Goal: Find contact information: Find contact information

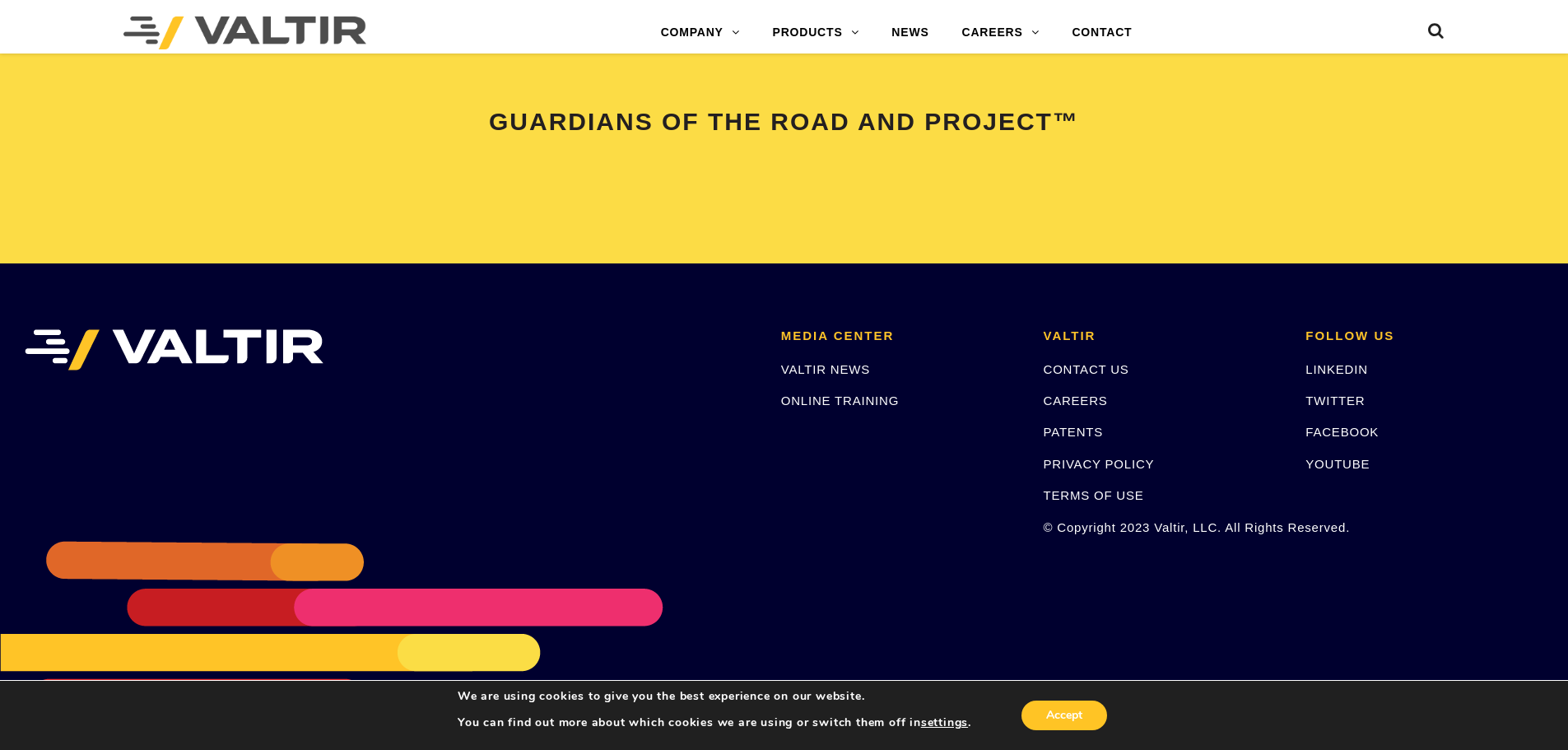
scroll to position [3456, 0]
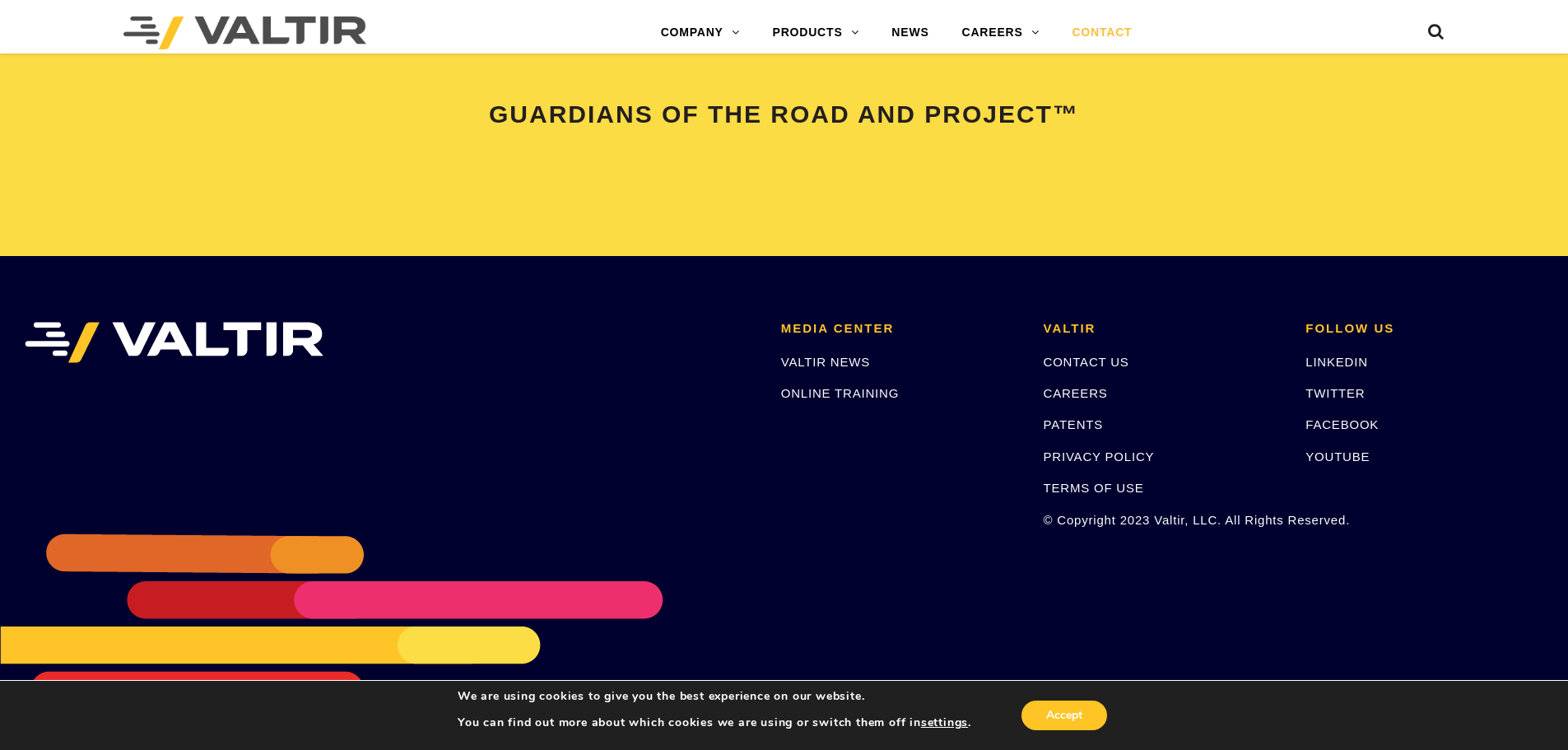
click at [1073, 30] on link "CONTACT" at bounding box center [1102, 33] width 93 height 33
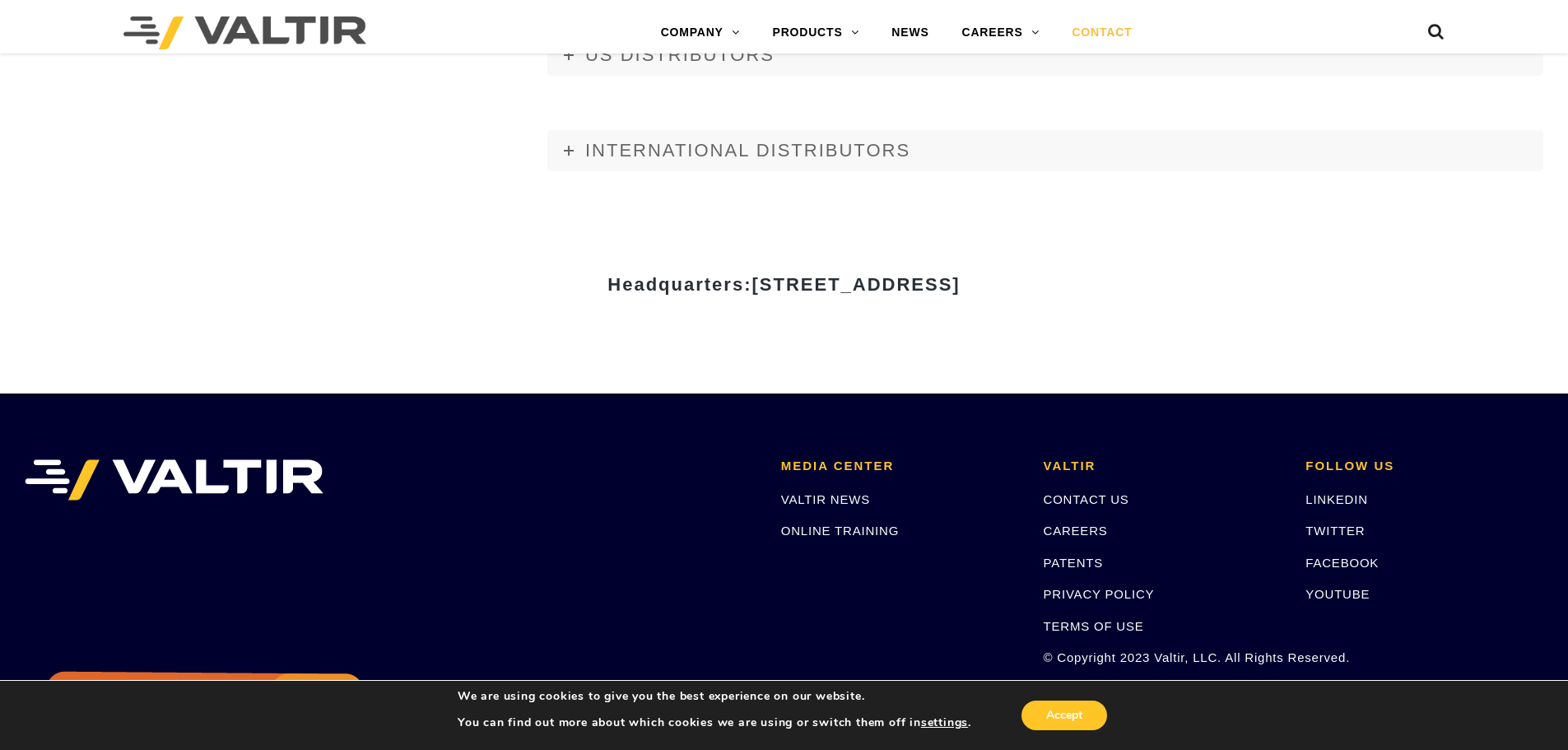
scroll to position [1964, 0]
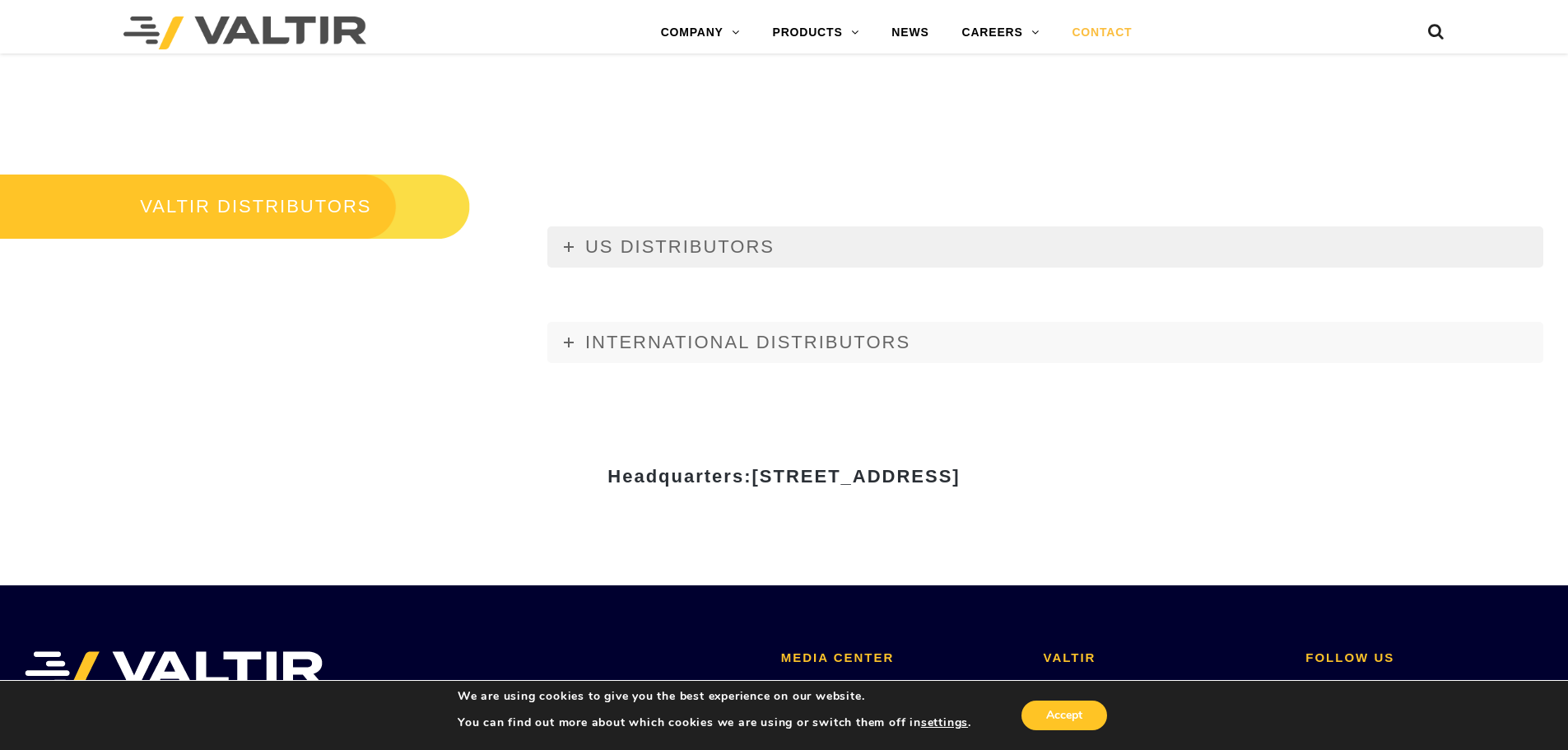
click at [618, 252] on span "US DISTRIBUTORS" at bounding box center [680, 246] width 190 height 21
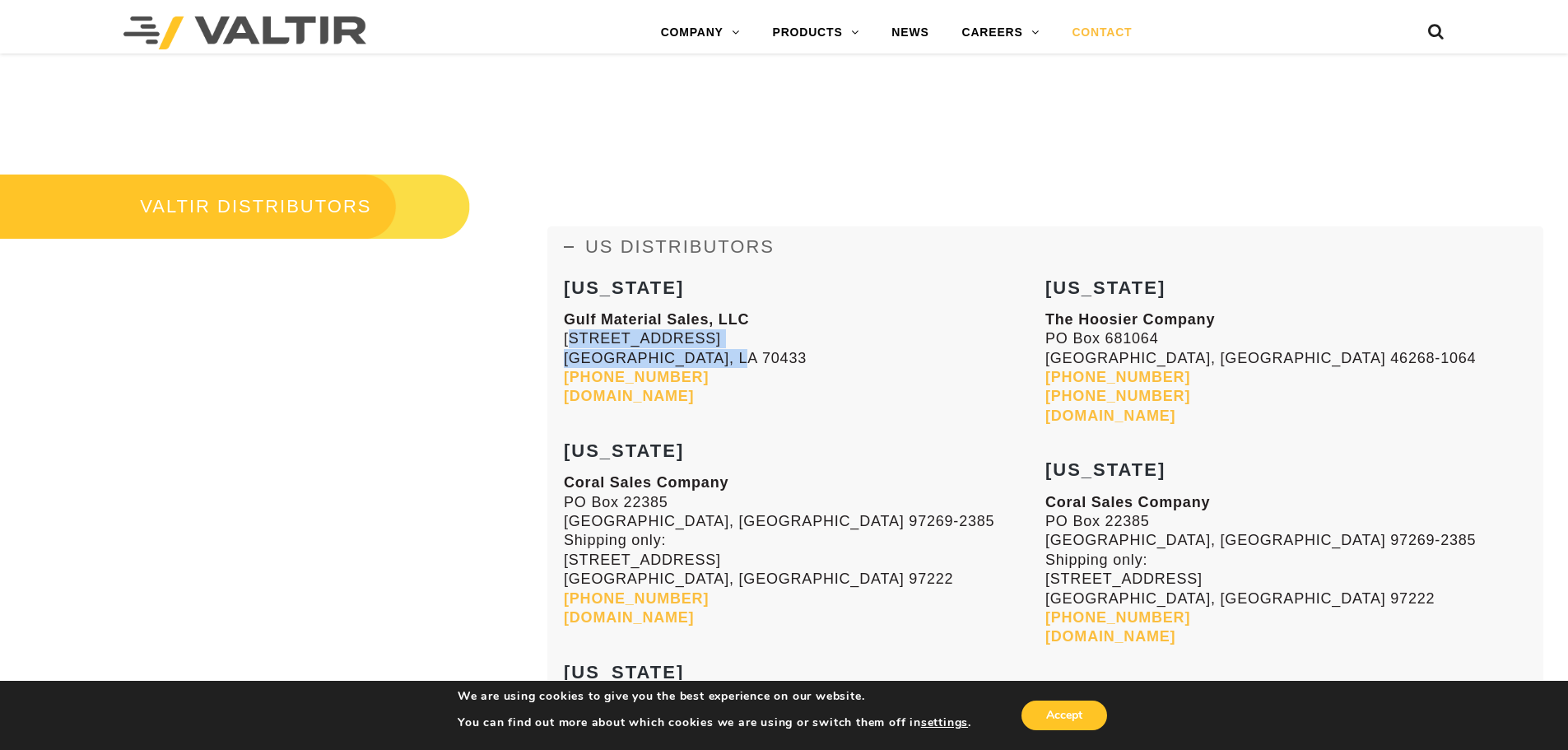
drag, startPoint x: 722, startPoint y: 358, endPoint x: 557, endPoint y: 333, distance: 166.9
click at [794, 325] on p "Gulf Material Sales, LLC 70393 Bravo Street Covington, LA 70433 985-809-8116 gu…" at bounding box center [804, 358] width 481 height 96
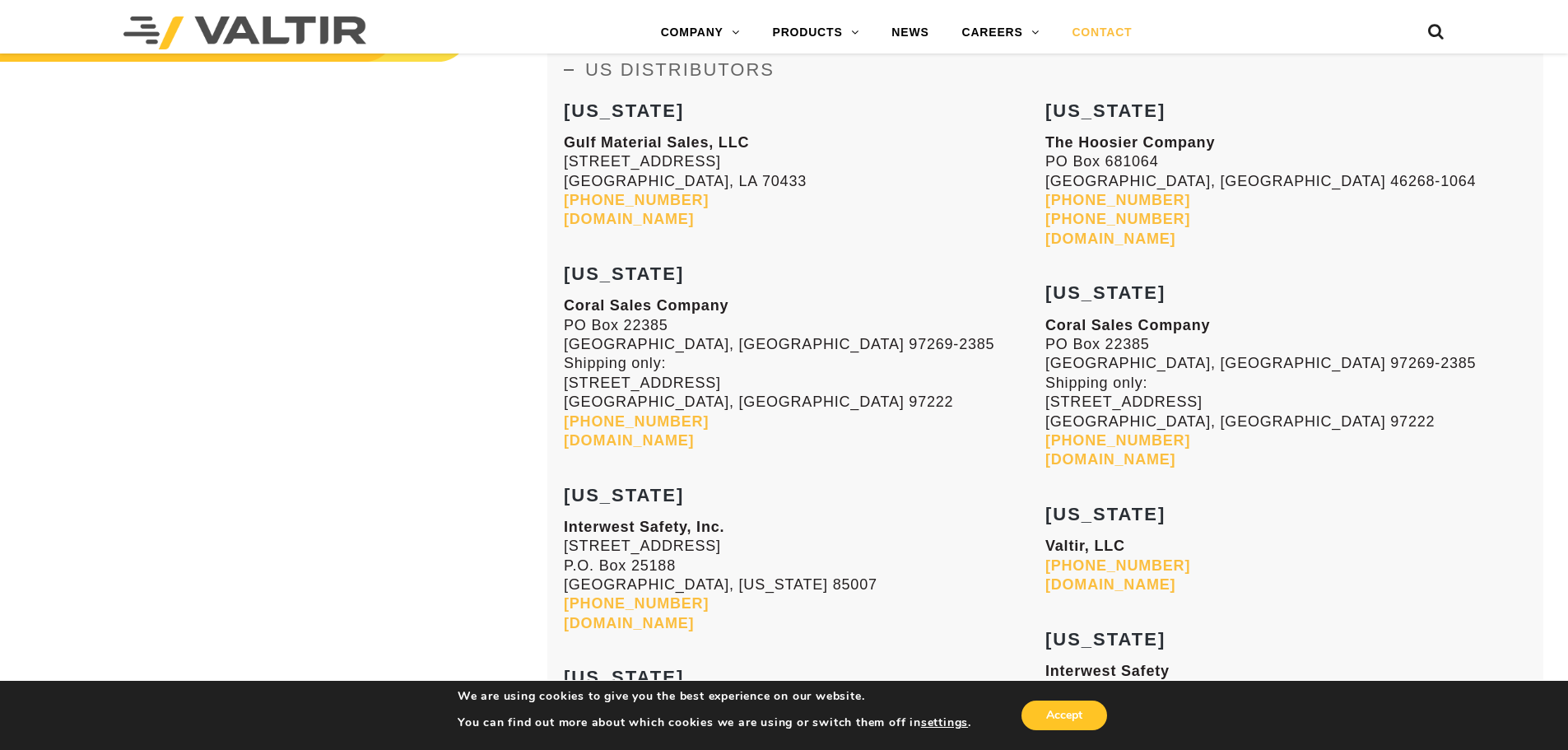
scroll to position [2046, 0]
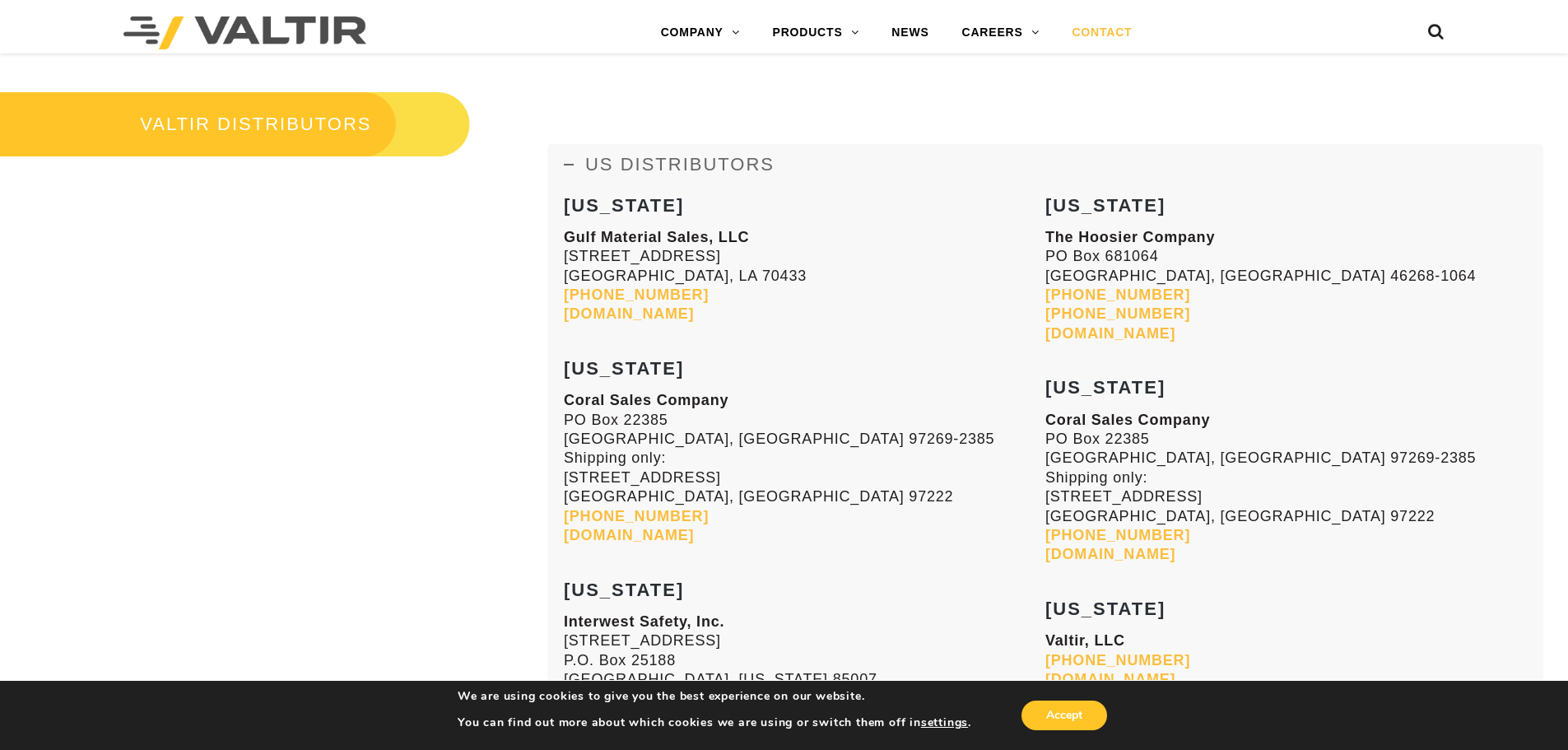
drag, startPoint x: 674, startPoint y: 262, endPoint x: 612, endPoint y: 244, distance: 64.6
click at [609, 244] on p "Gulf Material Sales, LLC 70393 Bravo Street Covington, LA 70433 985-809-8116 gu…" at bounding box center [804, 276] width 481 height 96
click at [739, 284] on p "Gulf Material Sales, LLC 70393 Bravo Street Covington, LA 70433 985-809-8116 gu…" at bounding box center [804, 276] width 481 height 96
drag, startPoint x: 728, startPoint y: 275, endPoint x: 554, endPoint y: 249, distance: 175.9
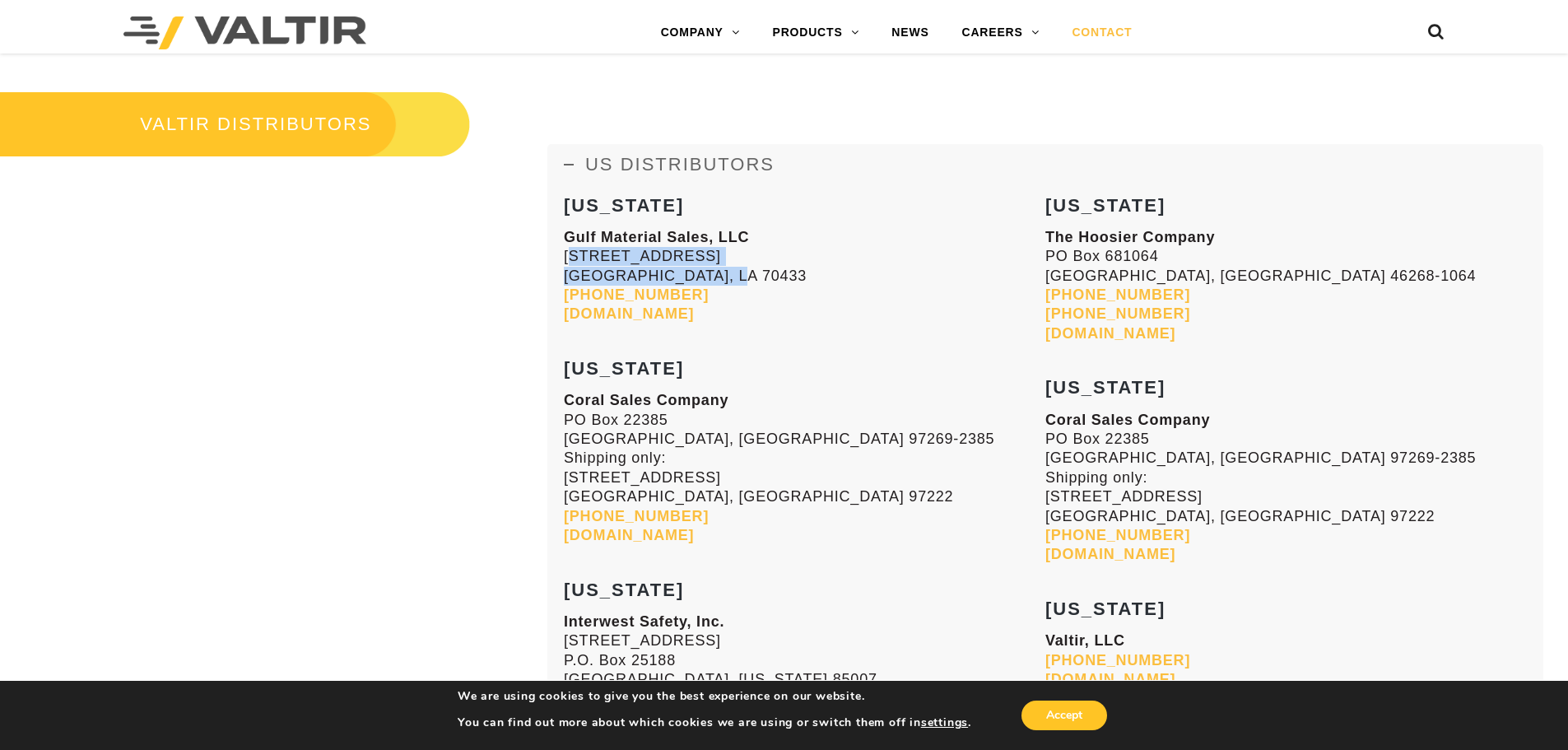
copy p "70393 Bravo Street Covington, LA 70433"
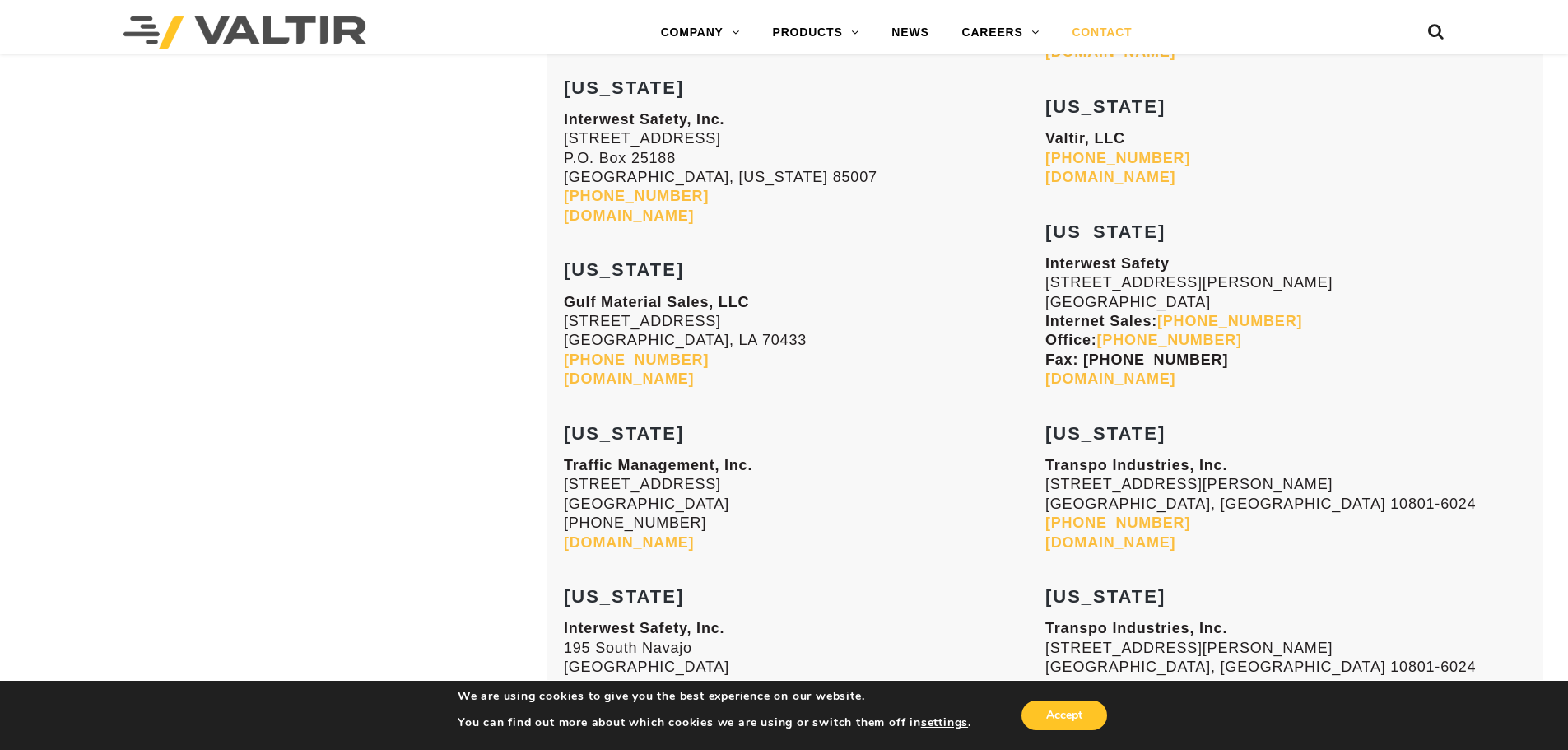
scroll to position [2458, 0]
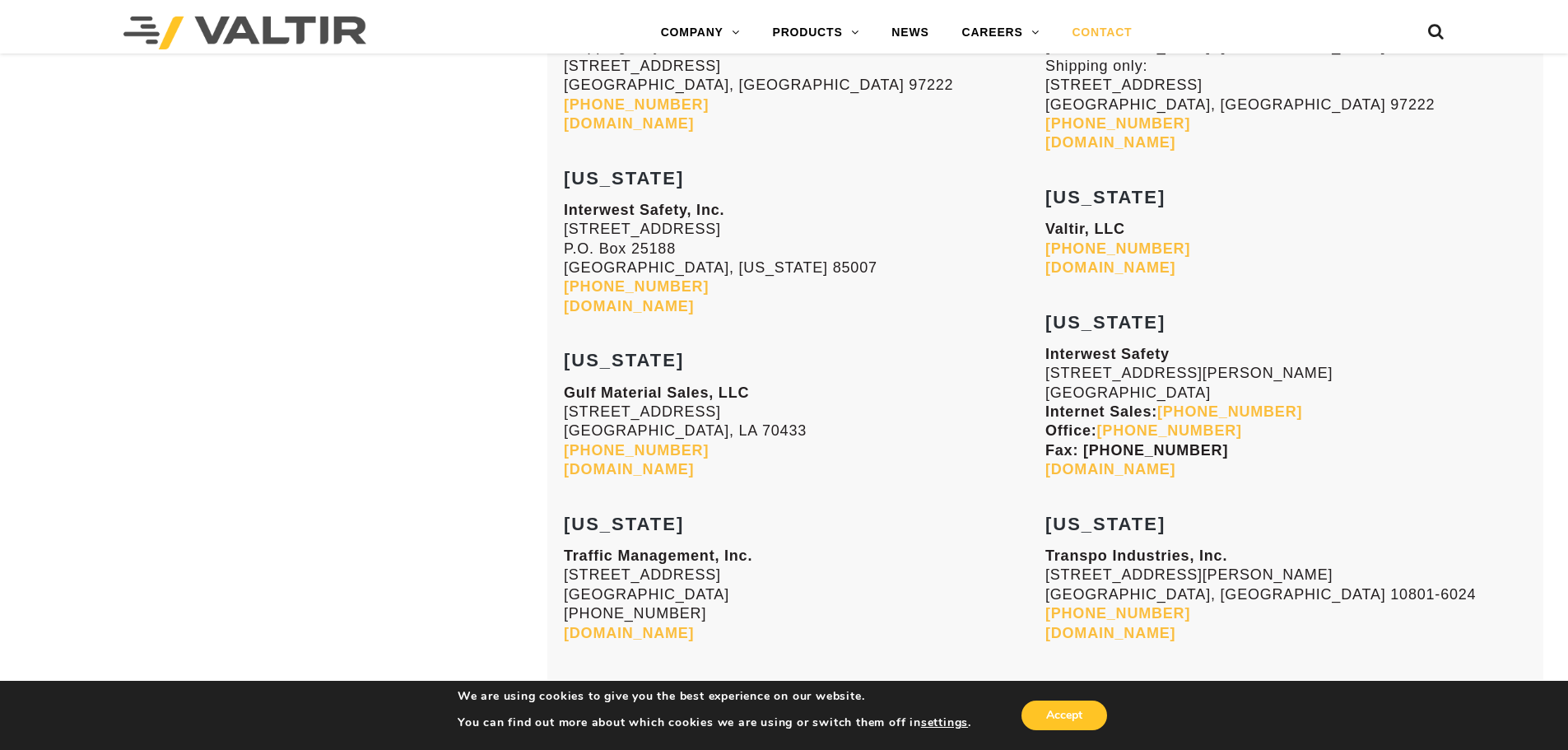
drag, startPoint x: 1206, startPoint y: 393, endPoint x: 1048, endPoint y: 372, distance: 159.4
click at [1048, 372] on p "Interwest Safety 4475 Delancey DR Las Vegas, NV 89103 Internet Sales: 800-955-1…" at bounding box center [1285, 412] width 481 height 135
copy p "4475 Delancey DR Las Vegas, NV 89103"
click at [914, 466] on p "Gulf Material Sales, LLC 70393 Bravo Street Covington, LA 70433 985-809-8116 gu…" at bounding box center [804, 432] width 481 height 96
drag, startPoint x: 880, startPoint y: 328, endPoint x: 865, endPoint y: 222, distance: 107.1
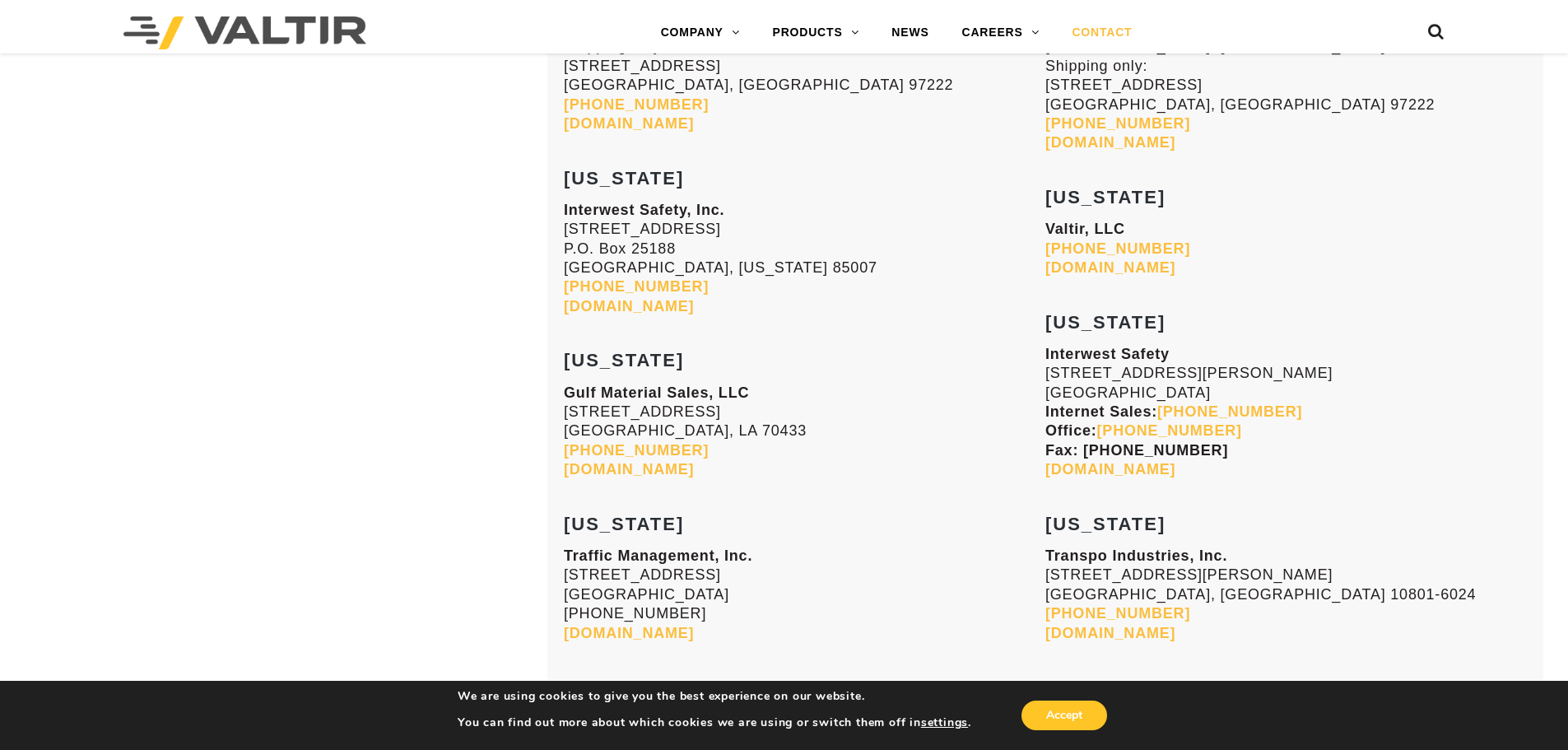
click at [885, 477] on p "Gulf Material Sales, LLC 70393 Bravo Street Covington, LA 70433 985-809-8116 gu…" at bounding box center [804, 432] width 481 height 96
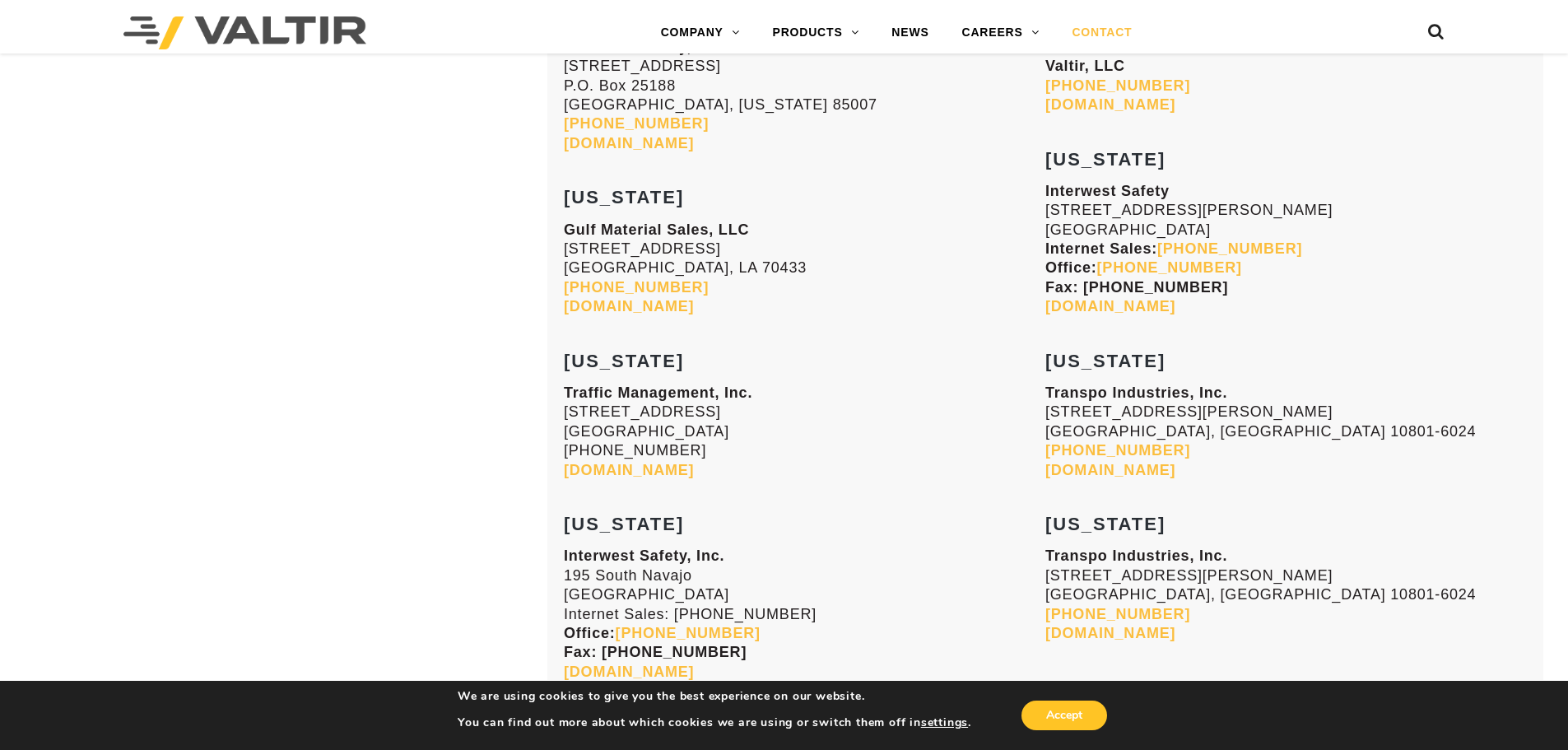
scroll to position [2623, 0]
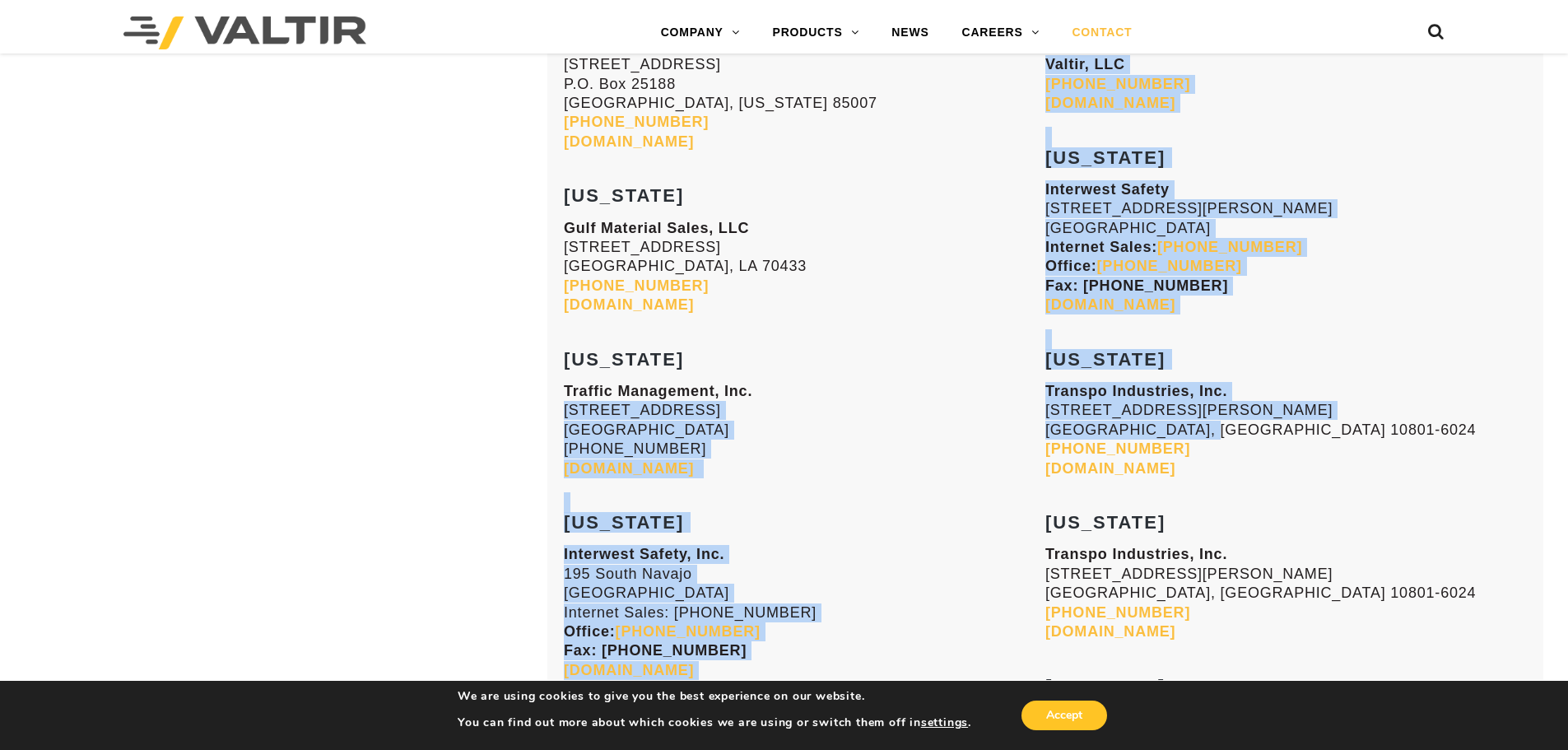
drag, startPoint x: 1043, startPoint y: 407, endPoint x: 1183, endPoint y: 425, distance: 141.2
drag, startPoint x: 1183, startPoint y: 425, endPoint x: 1150, endPoint y: 417, distance: 34.0
click at [1182, 425] on p "Transpo Industries, Inc. 20 Jones Street New Rochelle, NY 10801-6024 914-636-10…" at bounding box center [1285, 430] width 481 height 96
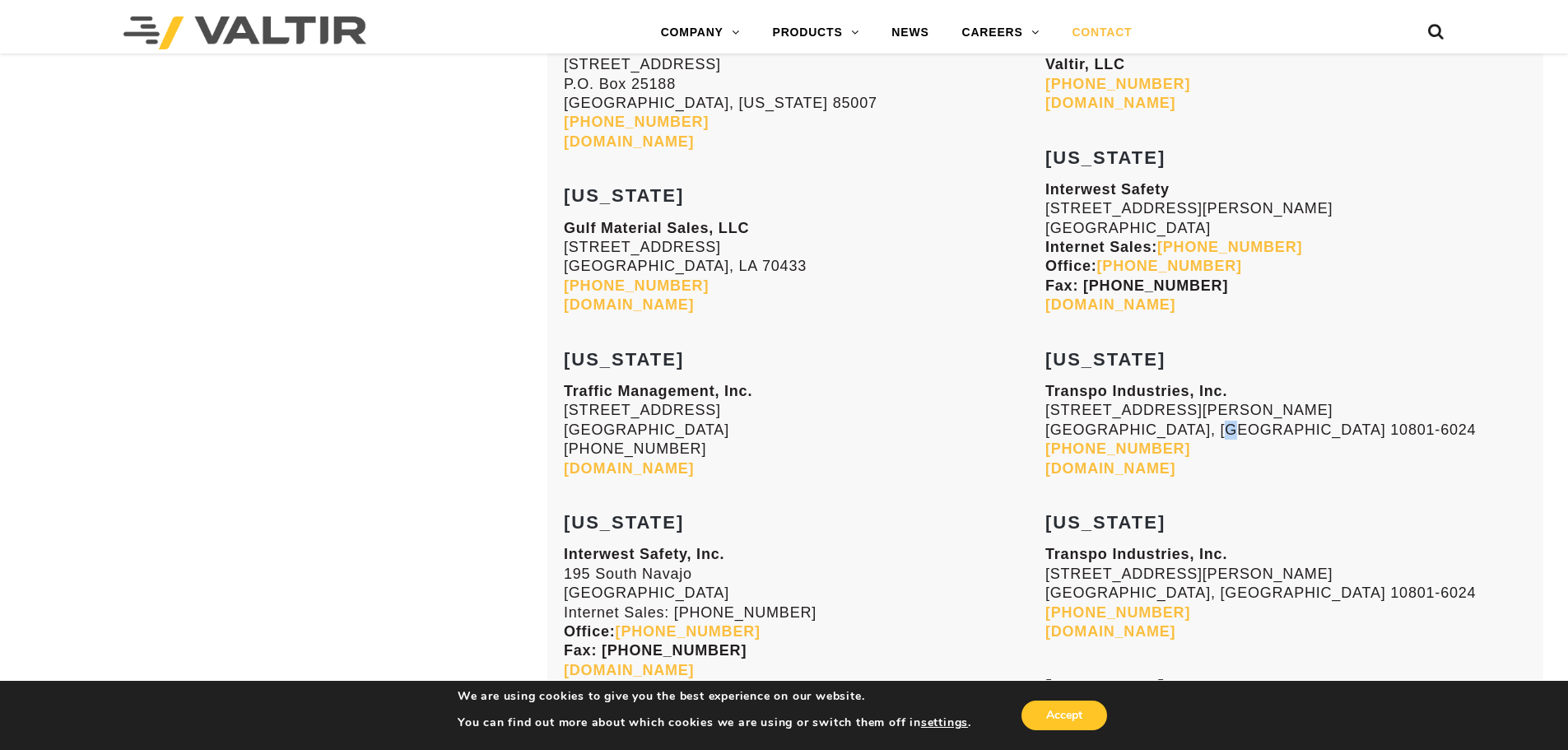
click at [1208, 424] on p "Transpo Industries, Inc. 20 Jones Street New Rochelle, NY 10801-6024 914-636-10…" at bounding box center [1285, 430] width 481 height 96
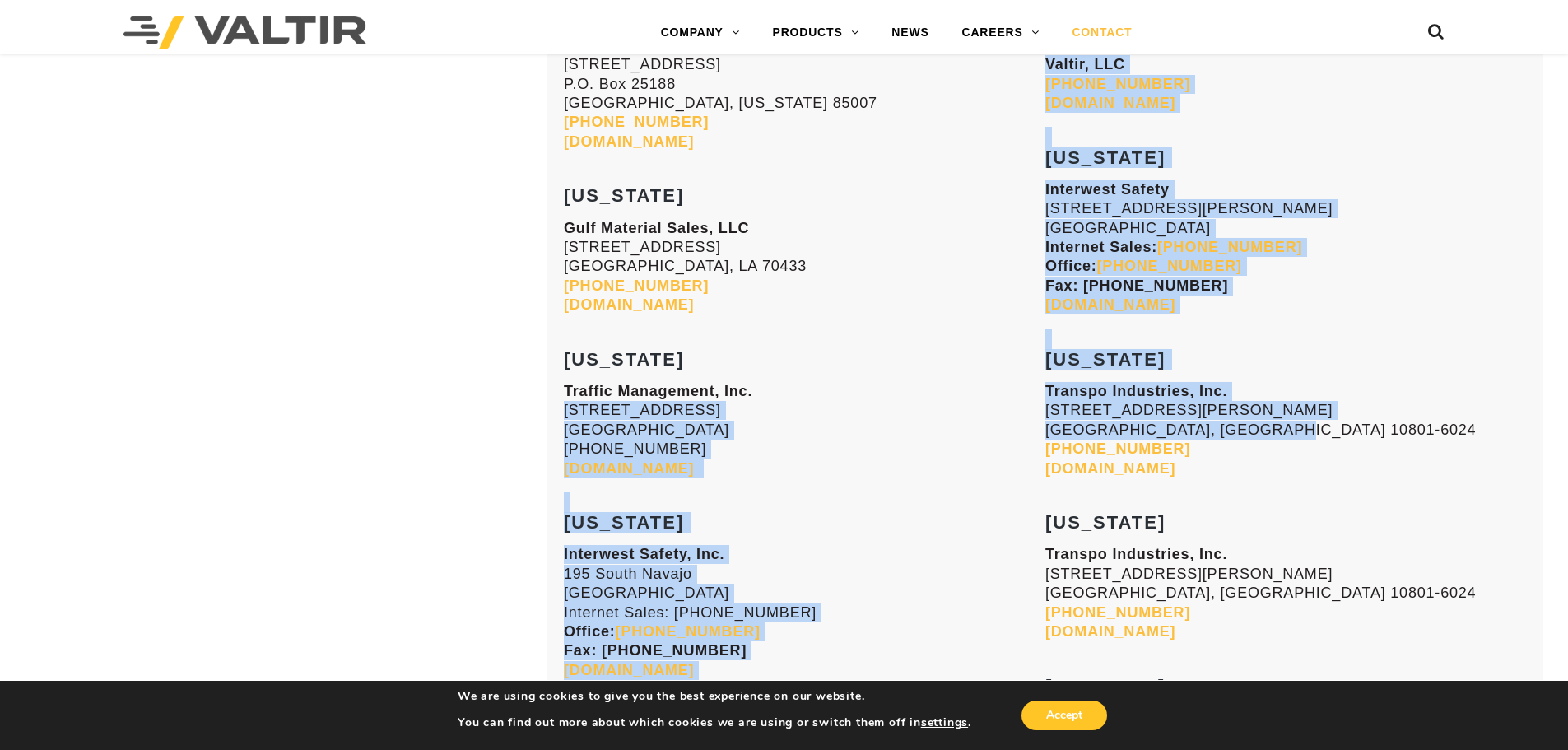
drag, startPoint x: 1291, startPoint y: 425, endPoint x: 1040, endPoint y: 407, distance: 251.6
click at [1082, 402] on p "Transpo Industries, Inc. 20 Jones Street New Rochelle, NY 10801-6024 914-636-10…" at bounding box center [1285, 430] width 481 height 96
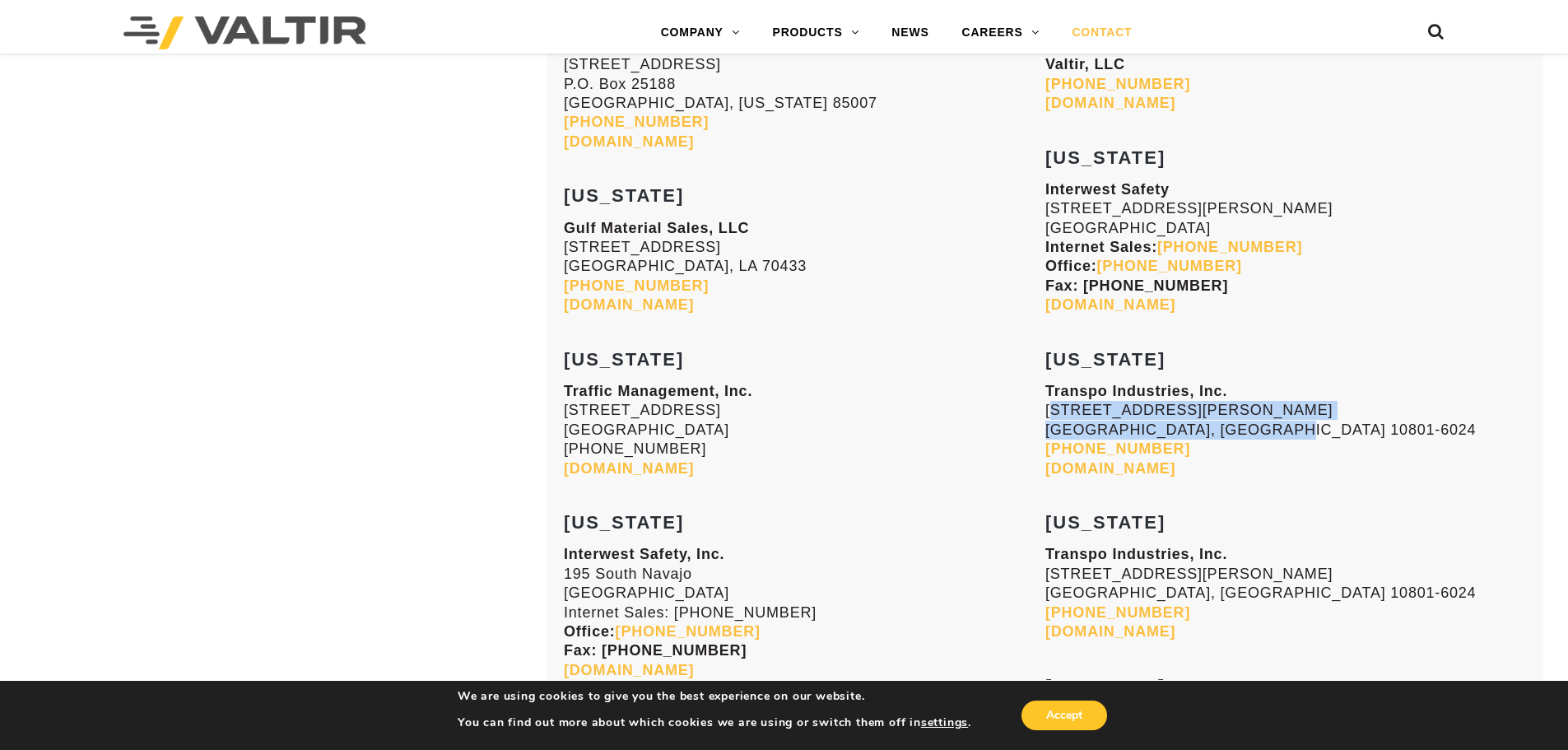
drag, startPoint x: 1270, startPoint y: 427, endPoint x: 1045, endPoint y: 410, distance: 225.6
click at [1045, 410] on p "Transpo Industries, Inc. 20 Jones Street New Rochelle, NY 10801-6024 914-636-10…" at bounding box center [1285, 430] width 481 height 96
copy p "20 Jones Street New Rochelle, NY 10801-6024"
click at [961, 351] on h3 "CALIFORNIA" at bounding box center [804, 350] width 481 height 40
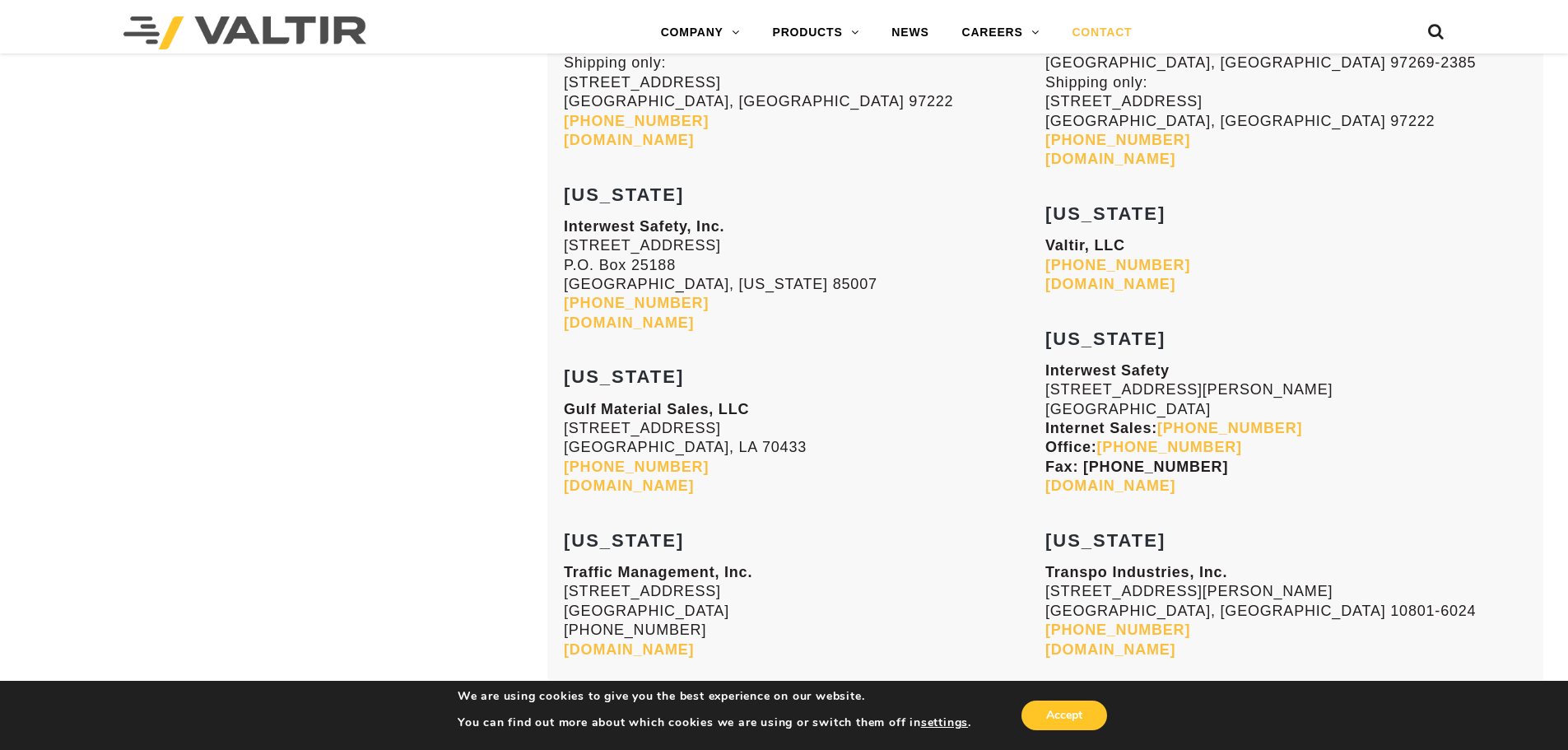
scroll to position [2129, 0]
